Goal: Information Seeking & Learning: Learn about a topic

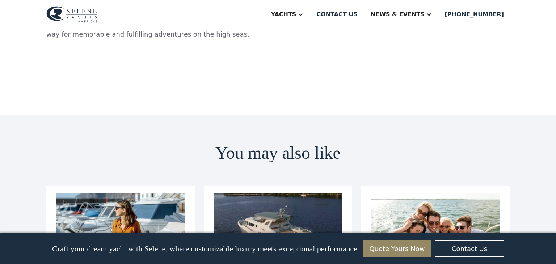
scroll to position [1982, 0]
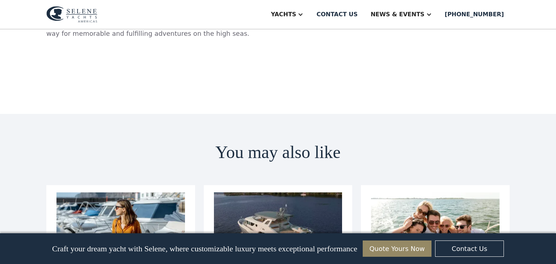
click at [310, 23] on aside "Yachts" at bounding box center [286, 14] width 47 height 29
click at [310, 22] on aside "Yachts" at bounding box center [286, 14] width 47 height 29
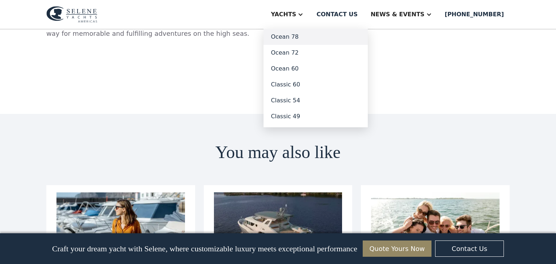
click at [326, 44] on link "Ocean 78" at bounding box center [315, 37] width 104 height 16
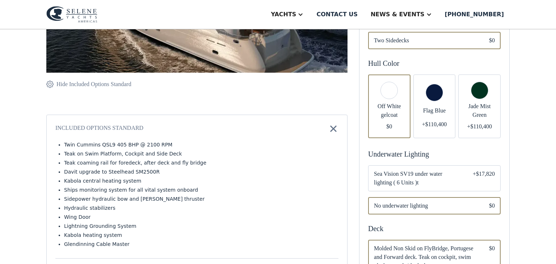
scroll to position [213, 0]
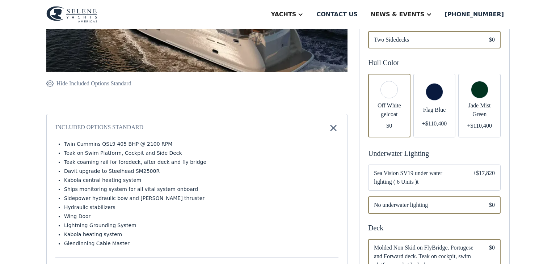
click at [437, 91] on div "Email Form" at bounding box center [434, 106] width 42 height 64
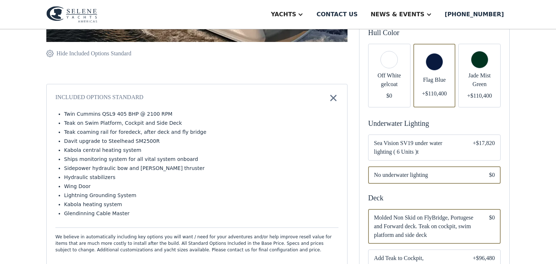
scroll to position [246, 0]
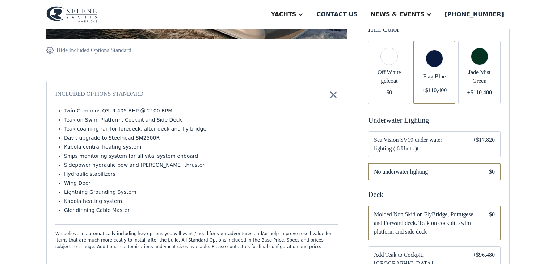
click at [451, 146] on span "Sea Vision SV19 under water lighting ( 6 Units )t" at bounding box center [417, 144] width 87 height 17
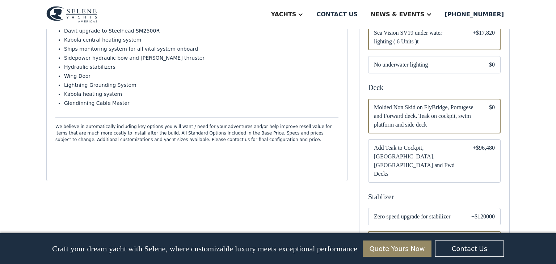
scroll to position [357, 0]
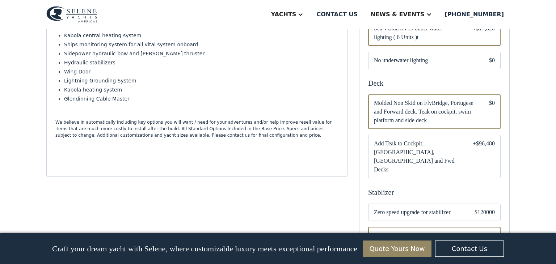
click at [465, 204] on div "Email Form" at bounding box center [434, 212] width 132 height 17
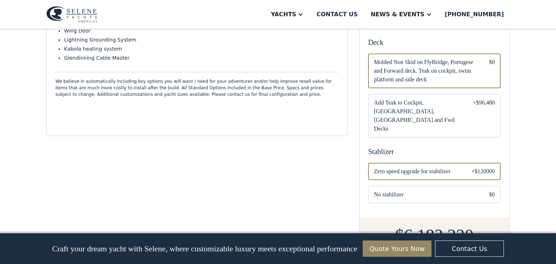
click at [466, 105] on div "Email Form" at bounding box center [434, 115] width 132 height 43
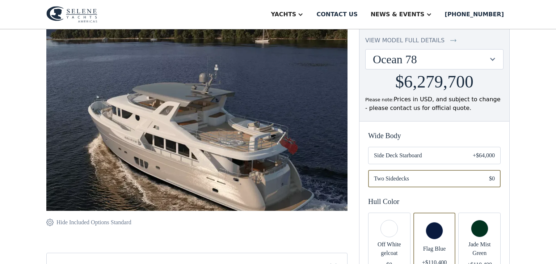
scroll to position [86, 0]
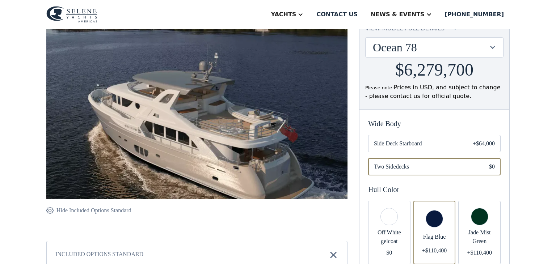
click at [132, 127] on img at bounding box center [196, 123] width 301 height 216
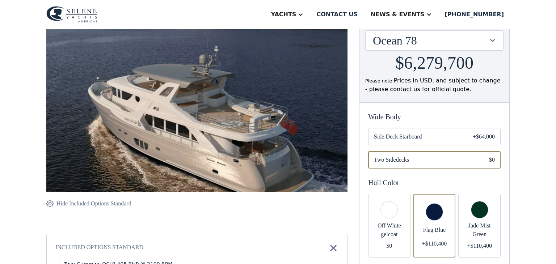
scroll to position [94, 0]
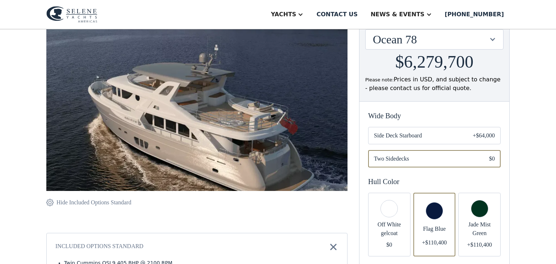
click at [480, 133] on div "+$64,000" at bounding box center [483, 135] width 22 height 9
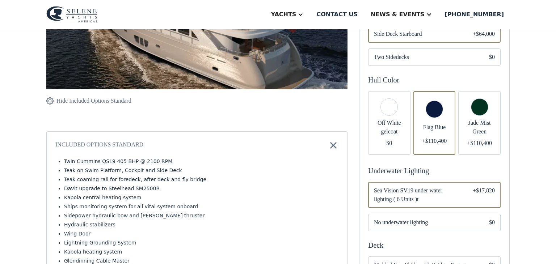
scroll to position [190, 0]
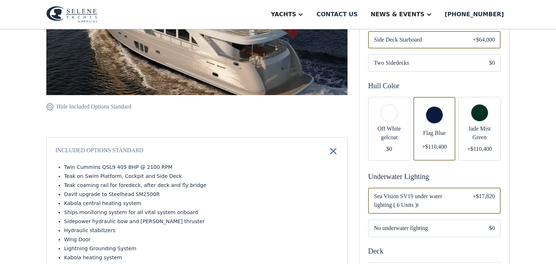
click at [333, 150] on img at bounding box center [333, 151] width 10 height 10
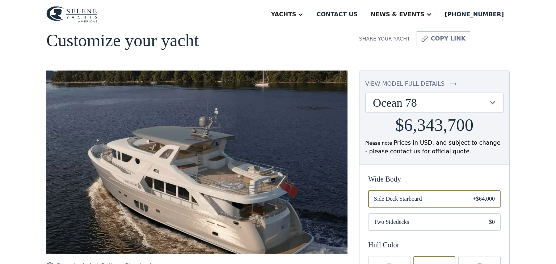
scroll to position [0, 0]
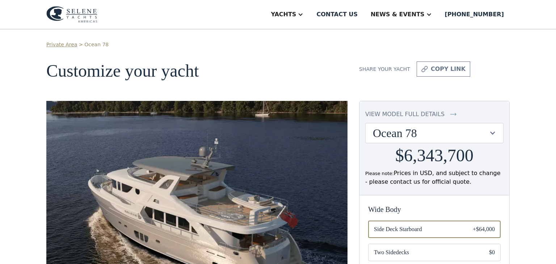
click at [495, 127] on div "Ocean 78" at bounding box center [433, 133] width 137 height 20
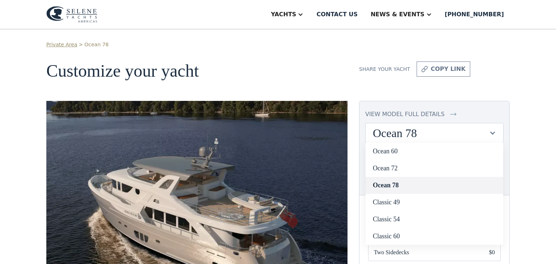
click at [394, 185] on link "Ocean 78" at bounding box center [433, 185] width 137 height 17
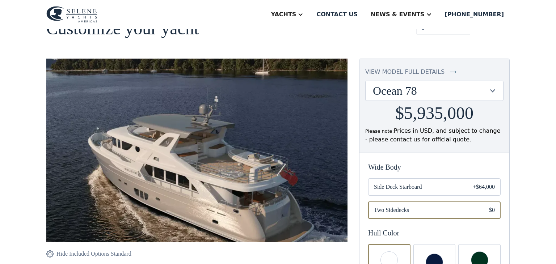
scroll to position [46, 0]
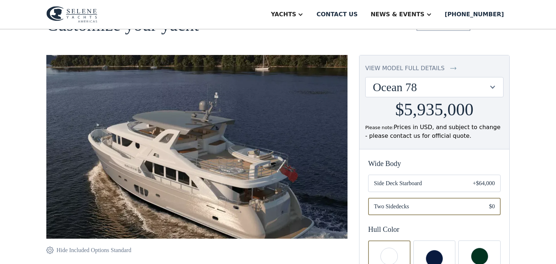
click at [409, 81] on div "Ocean 78" at bounding box center [431, 87] width 116 height 14
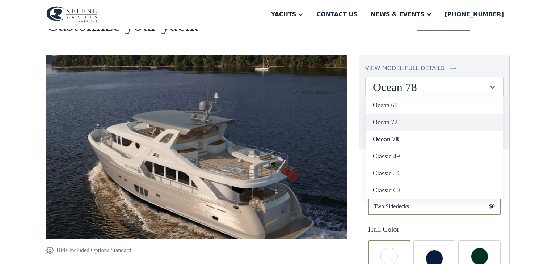
click at [379, 120] on link "Ocean 72" at bounding box center [433, 122] width 137 height 17
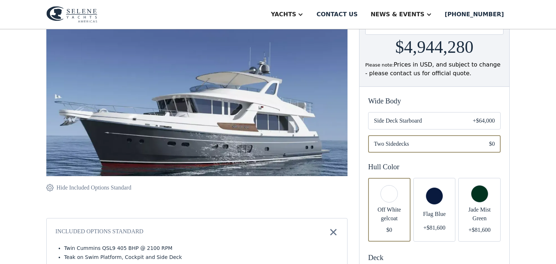
scroll to position [112, 0]
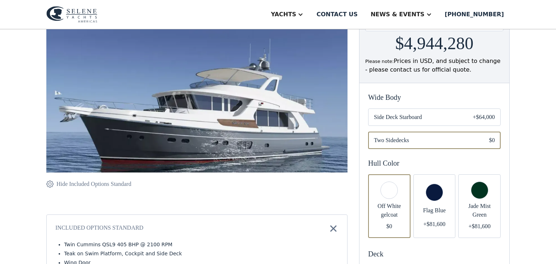
click at [440, 191] on div "Email Form" at bounding box center [434, 206] width 42 height 64
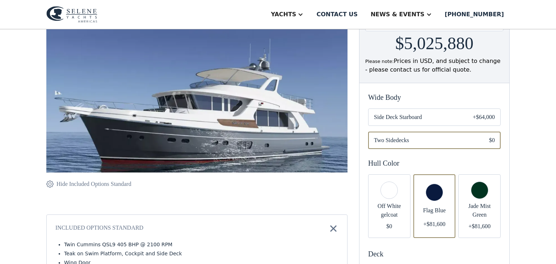
click at [379, 113] on span "Side Deck Starboard" at bounding box center [417, 117] width 87 height 9
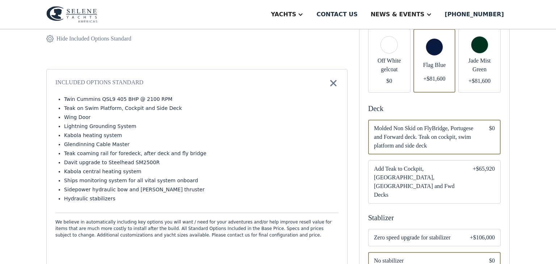
scroll to position [258, 0]
click at [404, 171] on span "Add Teak to Cockpit, [GEOGRAPHIC_DATA], [GEOGRAPHIC_DATA] and Fwd Decks" at bounding box center [417, 181] width 87 height 35
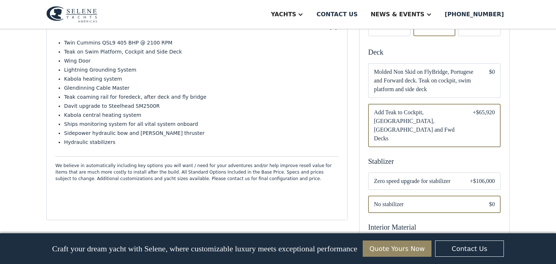
scroll to position [313, 0]
click at [392, 178] on span "Zero speed upgrade for stabilizer" at bounding box center [416, 182] width 84 height 9
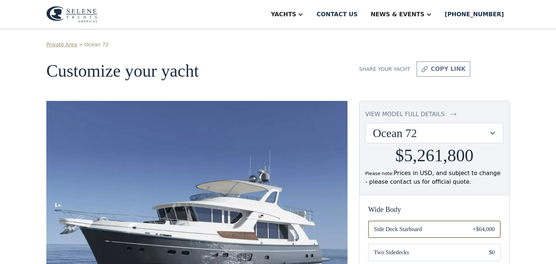
click at [310, 16] on aside "Yachts" at bounding box center [286, 14] width 47 height 29
click at [296, 10] on div "Yachts" at bounding box center [283, 14] width 25 height 9
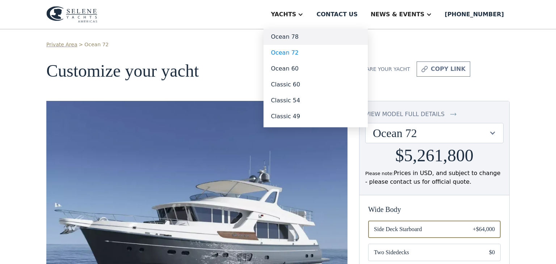
click at [312, 33] on link "Ocean 78" at bounding box center [315, 37] width 104 height 16
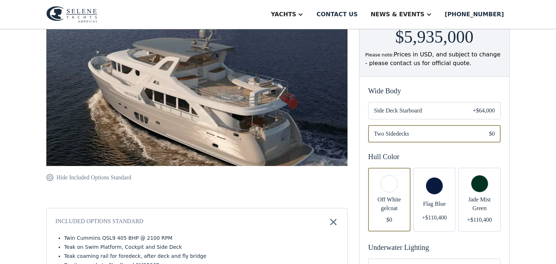
scroll to position [120, 0]
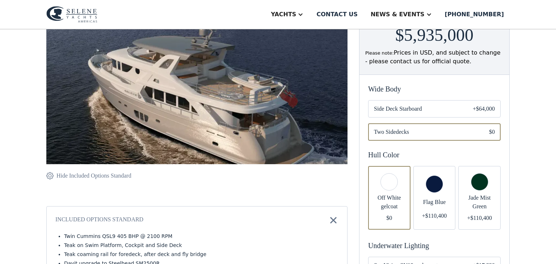
click at [399, 103] on div "Email Form" at bounding box center [434, 108] width 132 height 17
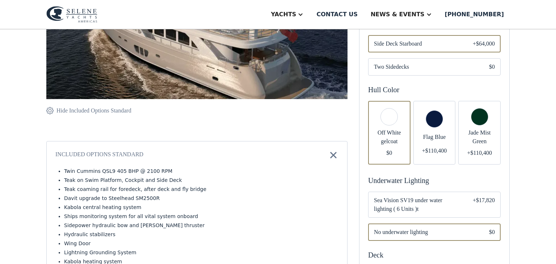
scroll to position [187, 0]
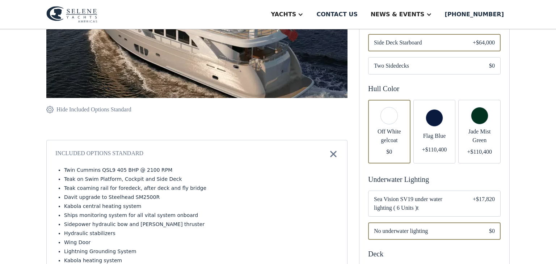
click at [438, 120] on div "Email Form" at bounding box center [434, 132] width 42 height 64
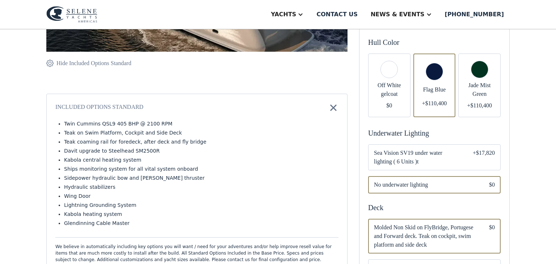
scroll to position [239, 0]
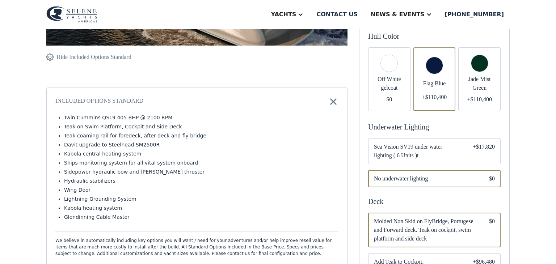
click at [386, 151] on span "Sea Vision SV19 under water lighting ( 6 Units )t" at bounding box center [417, 151] width 87 height 17
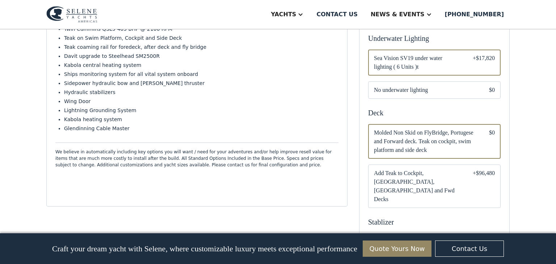
scroll to position [328, 0]
click at [392, 175] on span "Add Teak to Cockpit, Portugese Bridge, Flybridge and Fwd Decks" at bounding box center [417, 186] width 87 height 35
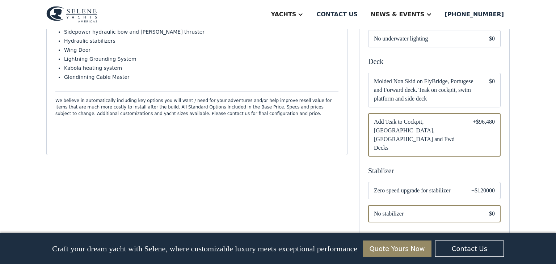
scroll to position [380, 0]
click at [382, 186] on span "Zero speed upgrade for stabilizer" at bounding box center [417, 190] width 86 height 9
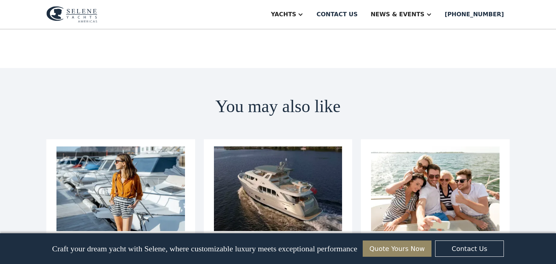
scroll to position [2028, 0]
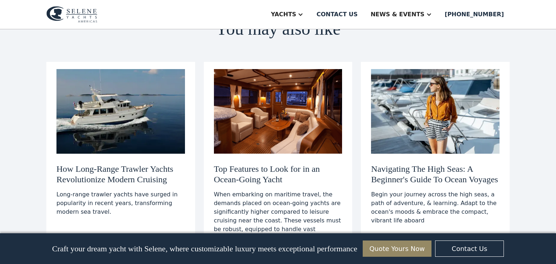
scroll to position [1687, 0]
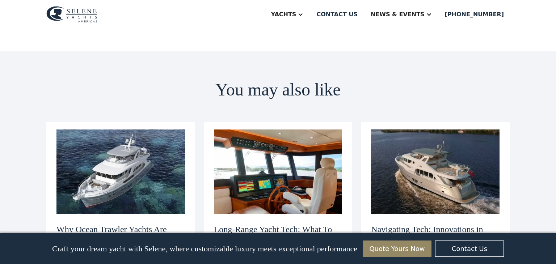
scroll to position [2655, 0]
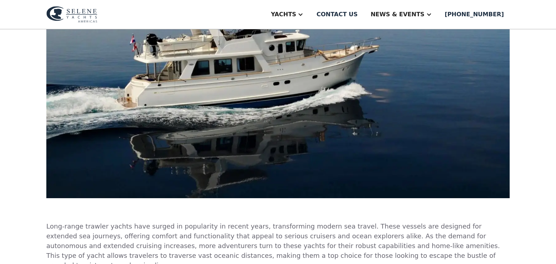
scroll to position [0, 0]
